Goal: Task Accomplishment & Management: Use online tool/utility

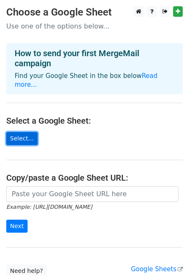
click at [23, 132] on link "Select..." at bounding box center [21, 138] width 31 height 13
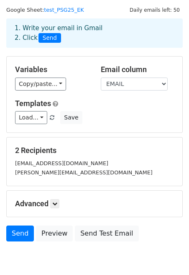
scroll to position [23, 0]
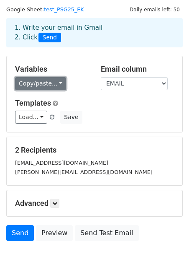
click at [56, 84] on link "Copy/paste..." at bounding box center [40, 83] width 51 height 13
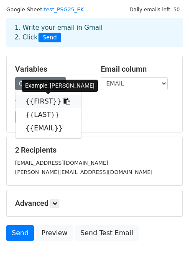
click at [51, 98] on link "{{FIRST}}" at bounding box center [49, 101] width 66 height 13
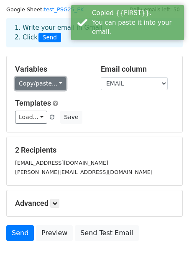
click at [55, 83] on link "Copy/paste..." at bounding box center [40, 83] width 51 height 13
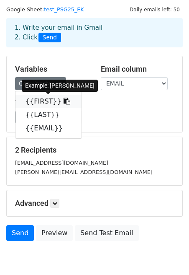
click at [34, 103] on link "{{FIRST}}" at bounding box center [49, 101] width 66 height 13
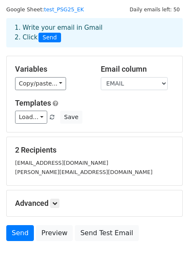
scroll to position [35, 0]
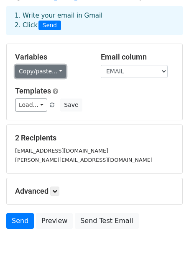
click at [57, 68] on link "Copy/paste..." at bounding box center [40, 71] width 51 height 13
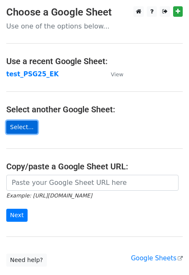
click at [26, 127] on link "Select..." at bounding box center [21, 127] width 31 height 13
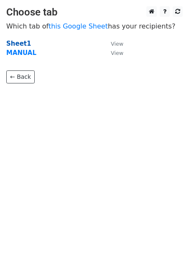
click at [18, 44] on strong "Sheet1" at bounding box center [18, 44] width 25 height 8
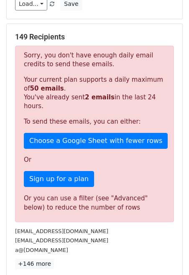
scroll to position [137, 0]
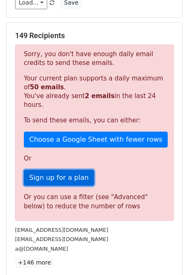
click at [68, 170] on link "Sign up for a plan" at bounding box center [59, 178] width 70 height 16
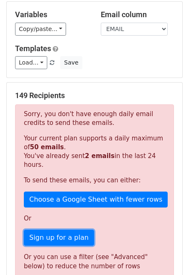
scroll to position [0, 0]
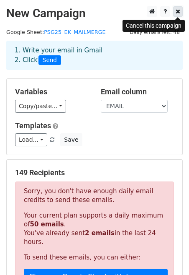
click at [177, 10] on icon at bounding box center [178, 11] width 5 height 6
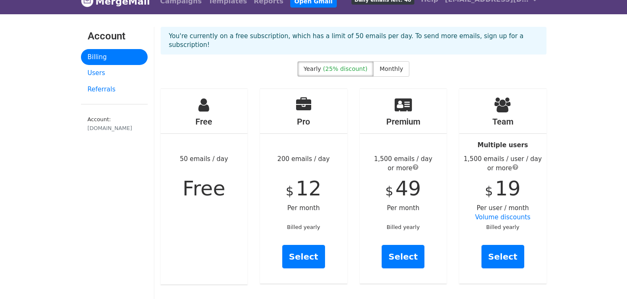
scroll to position [12, 0]
click at [385, 66] on span "Monthly" at bounding box center [390, 69] width 23 height 7
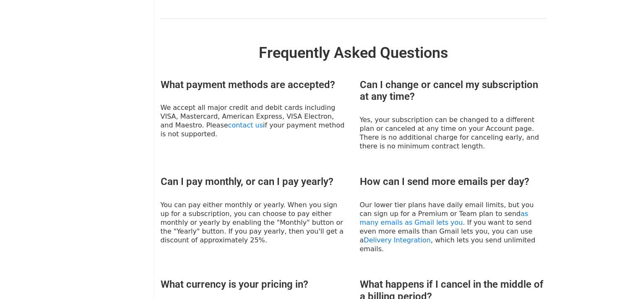
scroll to position [332, 0]
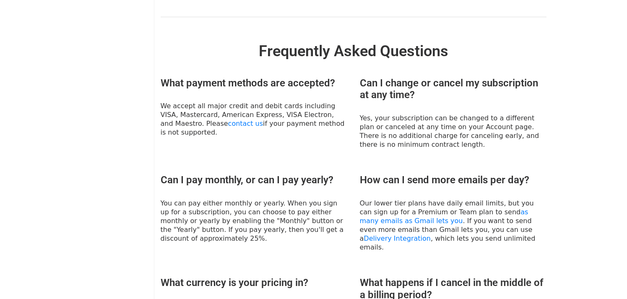
click at [181, 77] on h3 "What payment methods are accepted?" at bounding box center [254, 83] width 186 height 12
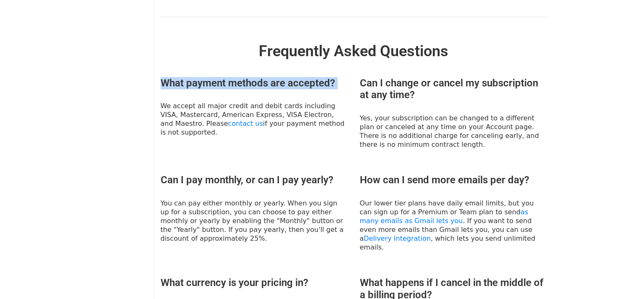
click at [181, 77] on h3 "What payment methods are accepted?" at bounding box center [254, 83] width 186 height 12
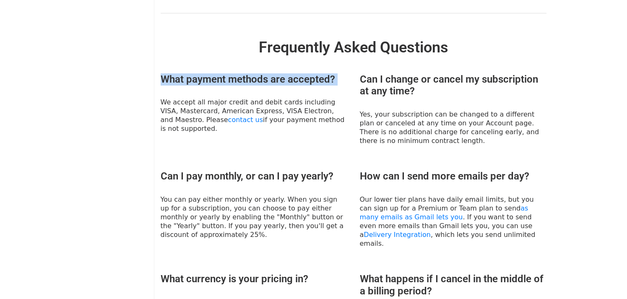
scroll to position [334, 0]
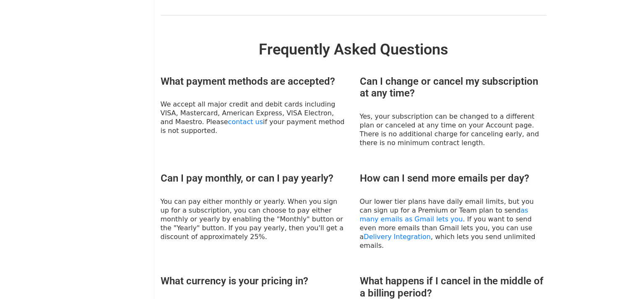
click at [477, 117] on p "Yes, your subscription can be changed to a different plan or canceled at any ti…" at bounding box center [453, 129] width 186 height 35
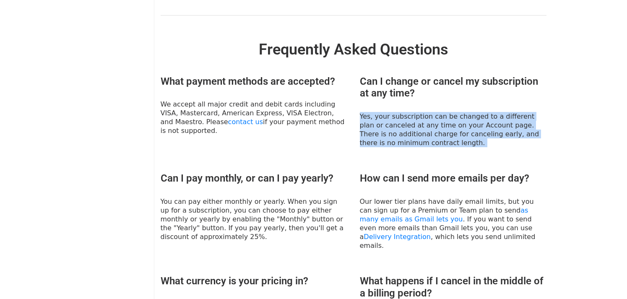
click at [477, 117] on p "Yes, your subscription can be changed to a different plan or canceled at any ti…" at bounding box center [453, 129] width 186 height 35
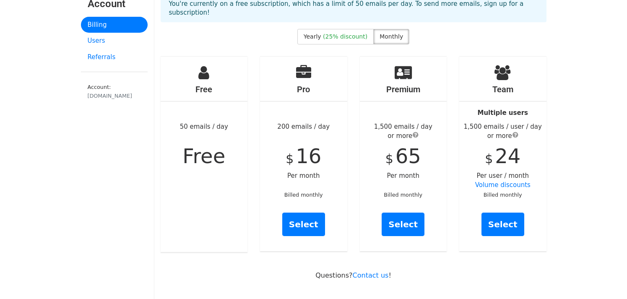
scroll to position [49, 0]
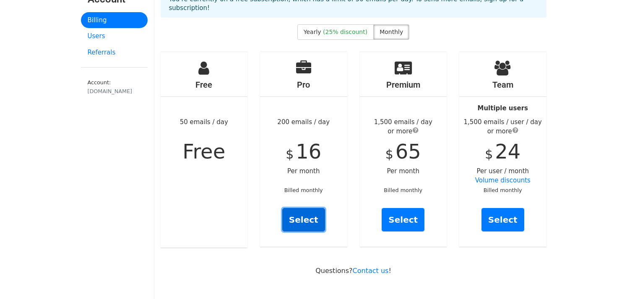
click at [306, 219] on link "Select" at bounding box center [303, 219] width 43 height 23
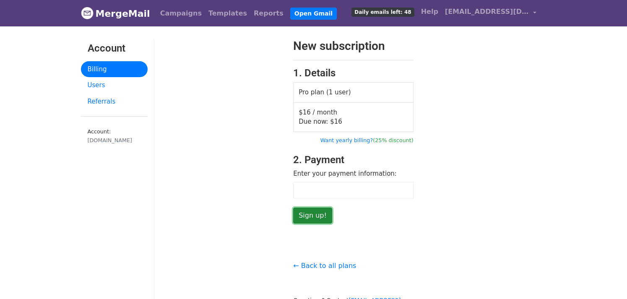
click at [306, 221] on input "Sign up!" at bounding box center [312, 215] width 39 height 16
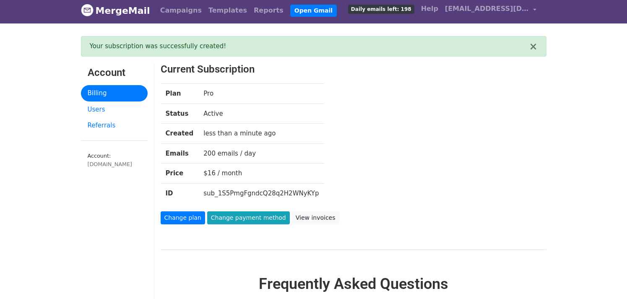
scroll to position [3, 0]
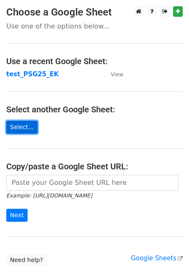
click at [17, 128] on link "Select..." at bounding box center [21, 127] width 31 height 13
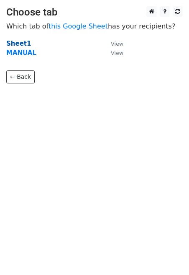
click at [21, 43] on strong "Sheet1" at bounding box center [18, 44] width 25 height 8
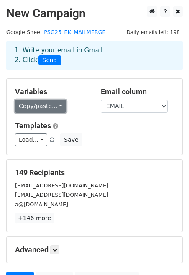
click at [48, 109] on link "Copy/paste..." at bounding box center [40, 106] width 51 height 13
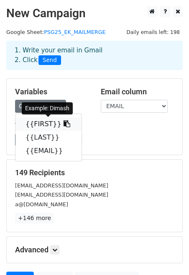
click at [42, 125] on link "{{FIRST}}" at bounding box center [49, 123] width 66 height 13
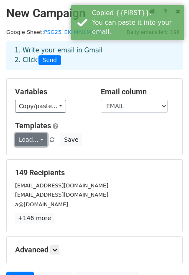
click at [32, 145] on link "Load..." at bounding box center [31, 139] width 32 height 13
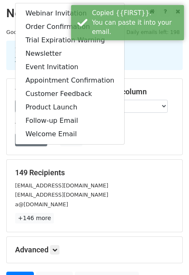
click at [149, 138] on div "Load... Webinar Invitation Order Confirmation Trial Expiration Warning Newslett…" at bounding box center [95, 139] width 172 height 13
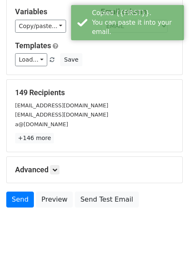
scroll to position [84, 0]
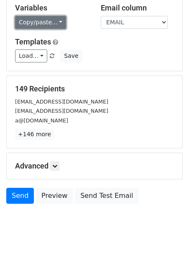
click at [58, 24] on link "Copy/paste..." at bounding box center [40, 22] width 51 height 13
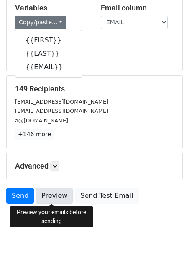
click at [58, 194] on link "Preview" at bounding box center [54, 196] width 37 height 16
click at [61, 196] on link "Preview" at bounding box center [54, 196] width 37 height 16
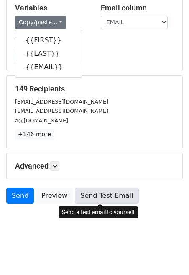
click at [102, 197] on link "Send Test Email" at bounding box center [107, 196] width 64 height 16
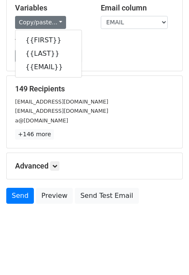
click at [100, 225] on body "New Campaign Daily emails left: 198 Google Sheet: PSG25_EK_MAILMERGE 1. Write y…" at bounding box center [94, 81] width 189 height 319
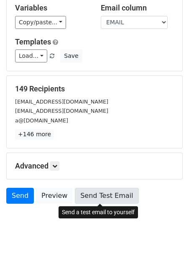
click at [102, 197] on link "Send Test Email" at bounding box center [107, 196] width 64 height 16
click at [97, 196] on link "Send Test Email" at bounding box center [107, 196] width 64 height 16
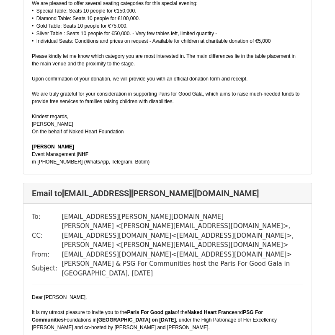
scroll to position [4881, 0]
